Goal: Information Seeking & Learning: Find specific fact

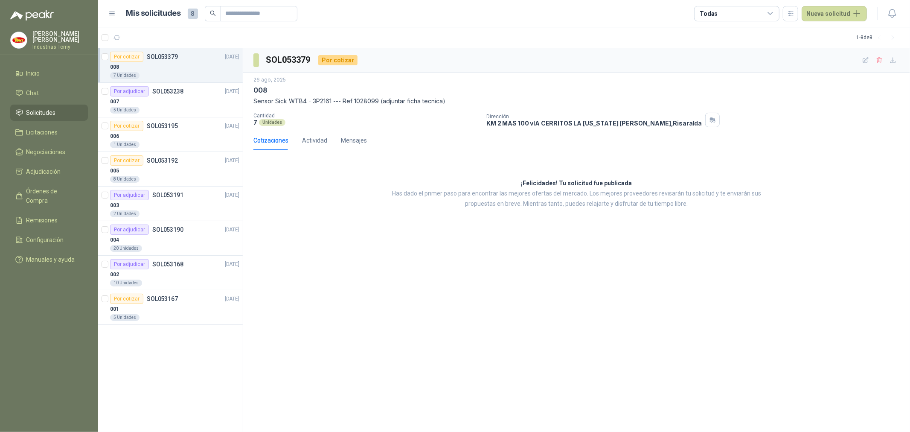
click at [163, 70] on div "008" at bounding box center [174, 67] width 129 height 10
click at [158, 305] on div "001" at bounding box center [174, 309] width 129 height 10
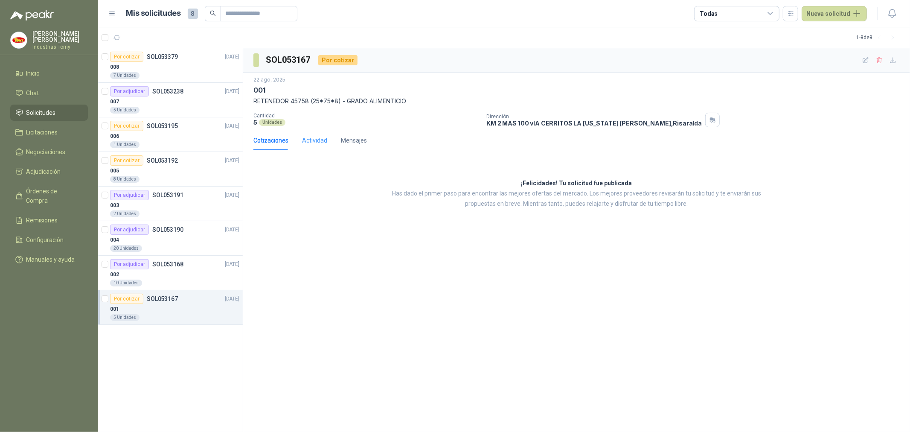
click at [306, 134] on div "Actividad" at bounding box center [314, 141] width 25 height 20
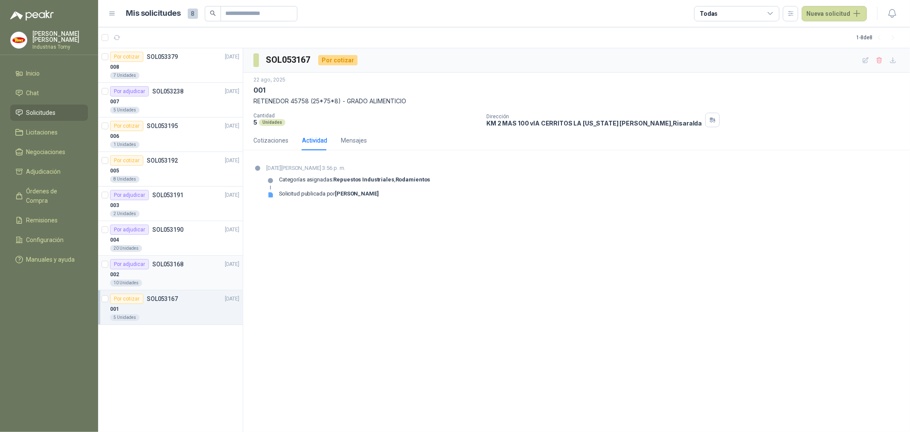
click at [158, 265] on p "SOL053168" at bounding box center [167, 264] width 31 height 6
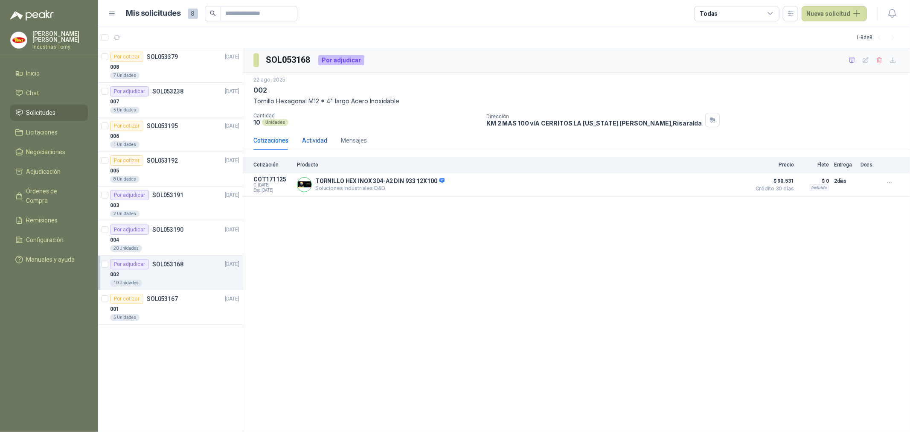
click at [313, 139] on div "Actividad" at bounding box center [314, 140] width 25 height 9
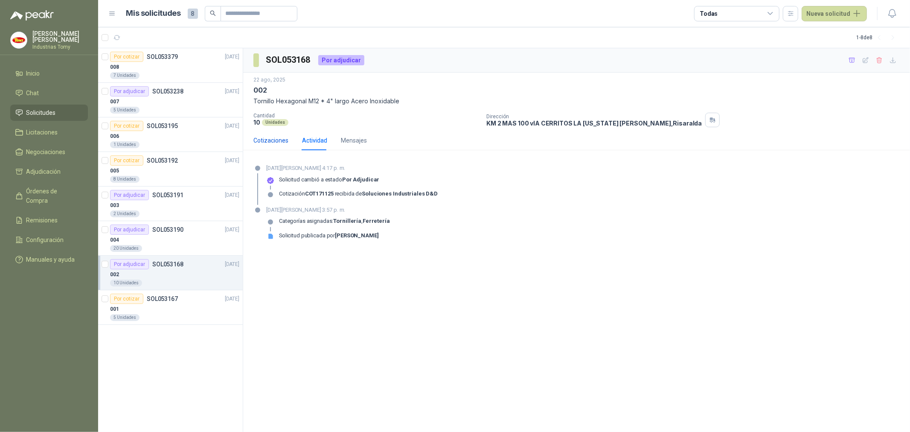
click at [287, 139] on div "Cotizaciones" at bounding box center [270, 140] width 35 height 9
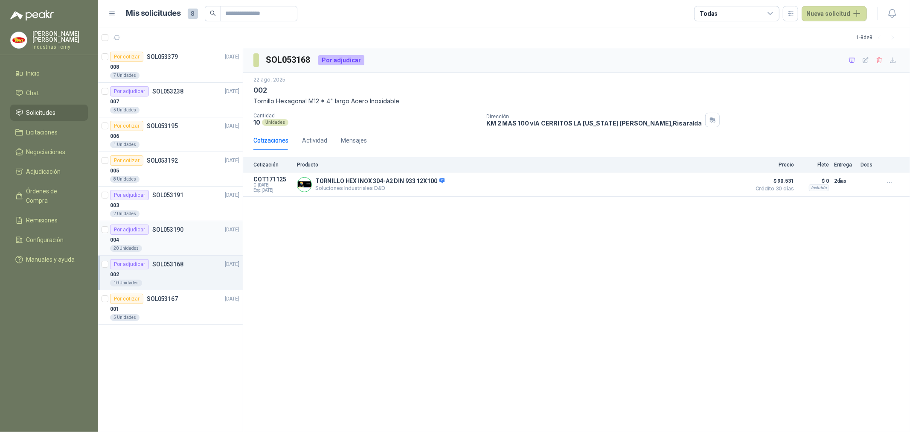
click at [157, 230] on p "SOL053190" at bounding box center [167, 230] width 31 height 6
click at [169, 199] on div "Por adjudicar SOL053191" at bounding box center [146, 195] width 73 height 10
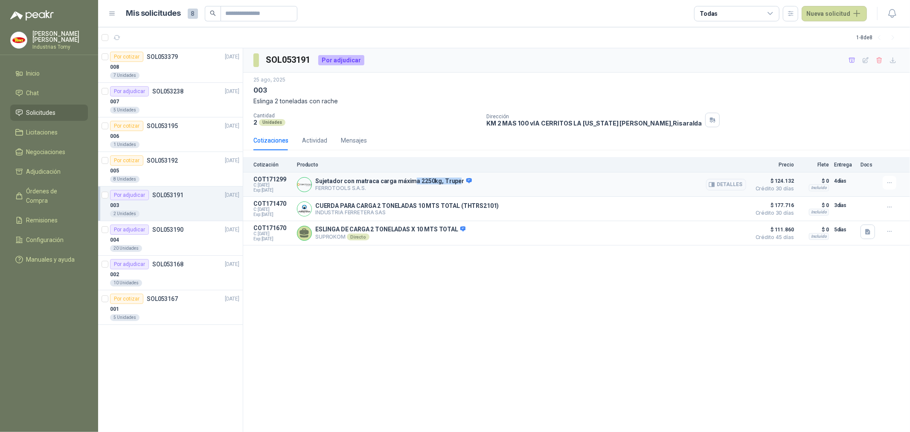
drag, startPoint x: 408, startPoint y: 181, endPoint x: 451, endPoint y: 177, distance: 43.7
click at [451, 177] on p "Sujetador con matraca carga máxima 2250kg, Truper" at bounding box center [393, 181] width 157 height 8
click at [178, 167] on div "005" at bounding box center [174, 171] width 129 height 10
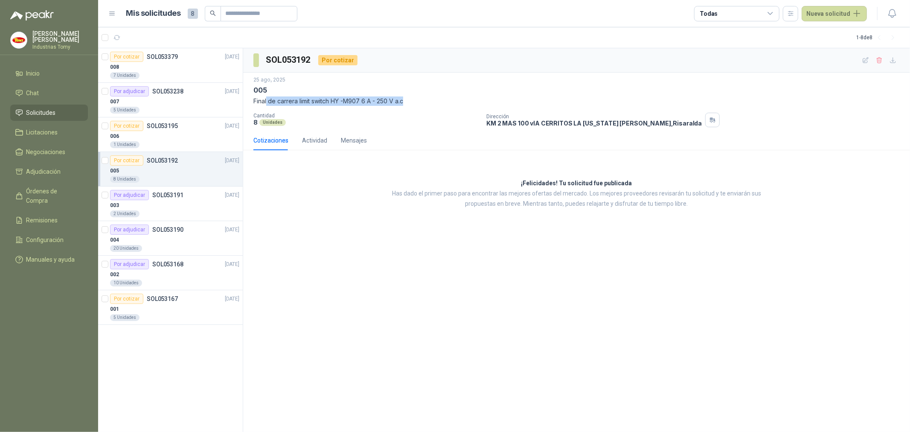
drag, startPoint x: 266, startPoint y: 100, endPoint x: 414, endPoint y: 99, distance: 147.6
click at [414, 99] on p "Final de carrera limit switch HY -M907 6 A - 250 V a.c" at bounding box center [576, 100] width 646 height 9
click at [395, 104] on p "Final de carrera limit switch HY -M907 6 A - 250 V a.c" at bounding box center [576, 100] width 646 height 9
click at [161, 132] on div "006" at bounding box center [174, 136] width 129 height 10
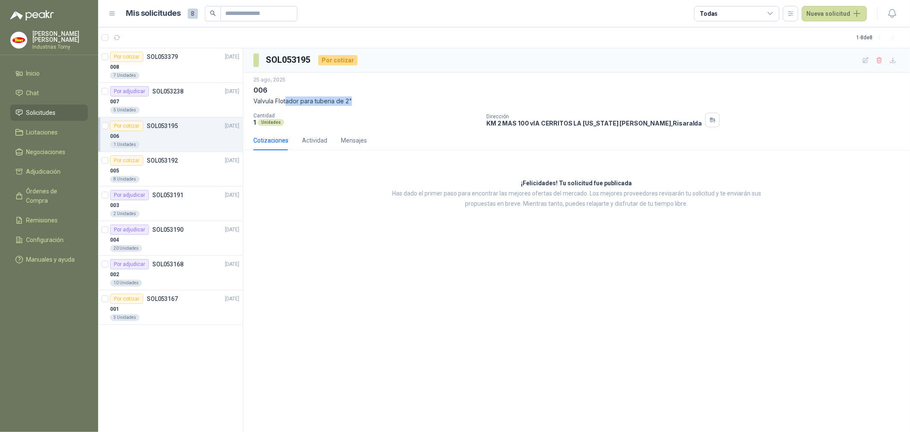
drag, startPoint x: 287, startPoint y: 100, endPoint x: 366, endPoint y: 100, distance: 78.5
click at [366, 100] on p "Valvula Flotador para tuberia de 2"" at bounding box center [576, 100] width 646 height 9
click at [157, 107] on div "5 Unidades" at bounding box center [174, 110] width 129 height 7
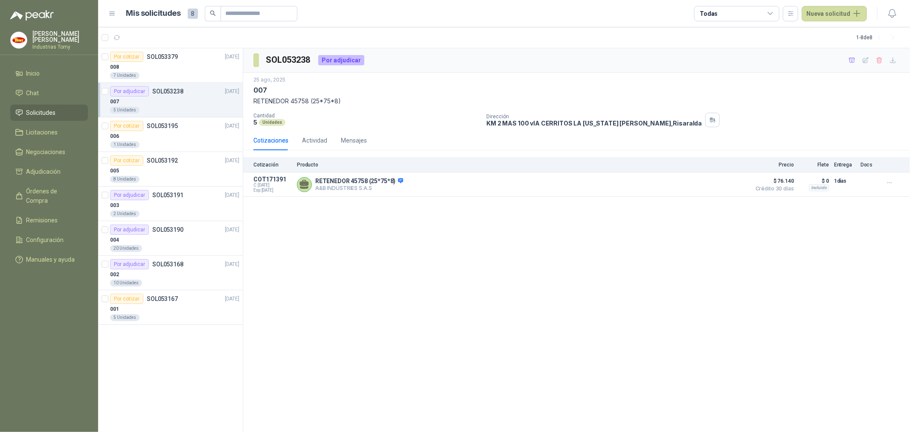
click at [348, 218] on div "SOL053238 Por adjudicar [DATE] 007 RETENEDOR 45758 (25*75*8) Cantidad 5 Unidade…" at bounding box center [576, 240] width 667 height 384
click at [167, 69] on div "008" at bounding box center [174, 67] width 129 height 10
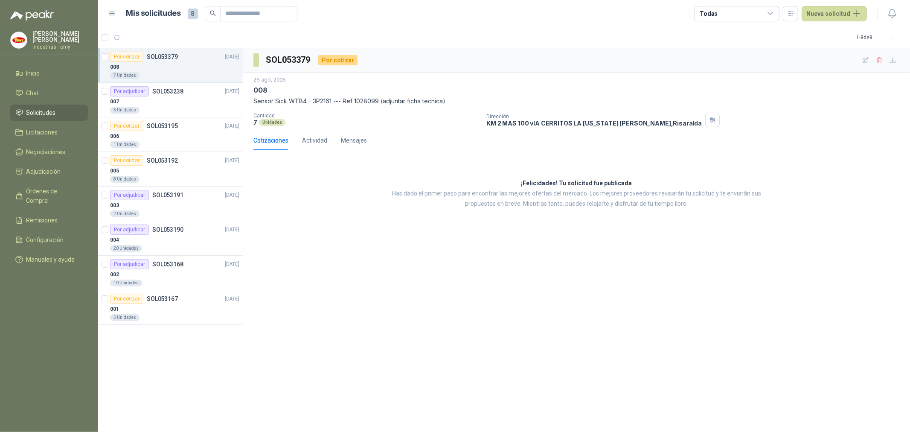
click at [359, 197] on div "¡Felicidades! Tu solicitud fue publicada Has dado el primer paso para encontrar…" at bounding box center [576, 193] width 667 height 73
click at [177, 125] on div "Por cotizar SOL053195 [DATE]" at bounding box center [174, 126] width 129 height 10
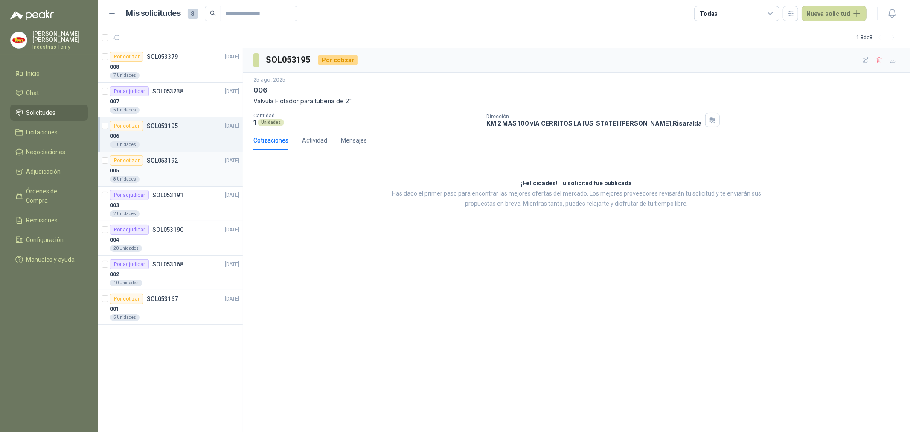
click at [181, 165] on div "Por cotizar SOL053192 [DATE]" at bounding box center [174, 160] width 129 height 10
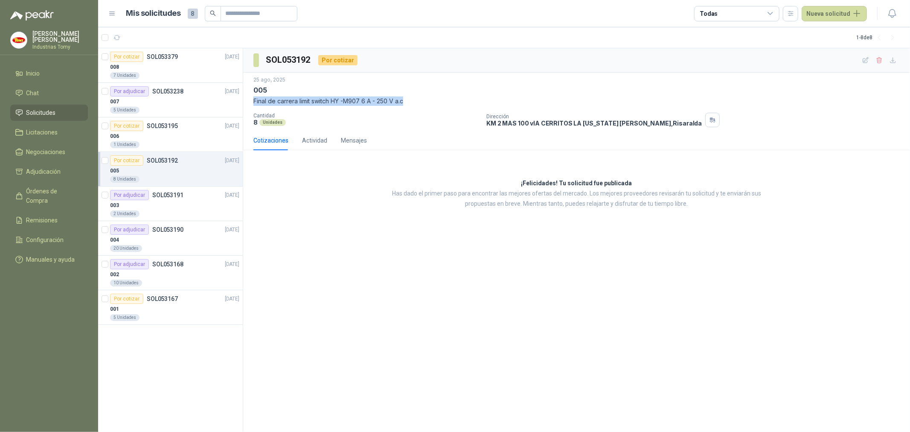
drag, startPoint x: 411, startPoint y: 99, endPoint x: 249, endPoint y: 99, distance: 161.7
click at [249, 99] on div "[DATE] 005 Final [PERSON_NAME] limit switch HY -M907 6 A - 250 V a.c Cantidad 8…" at bounding box center [576, 102] width 667 height 58
copy p "Final de carrera limit switch HY -M907 6 A - 250 V a.c"
